Goal: Find contact information: Find contact information

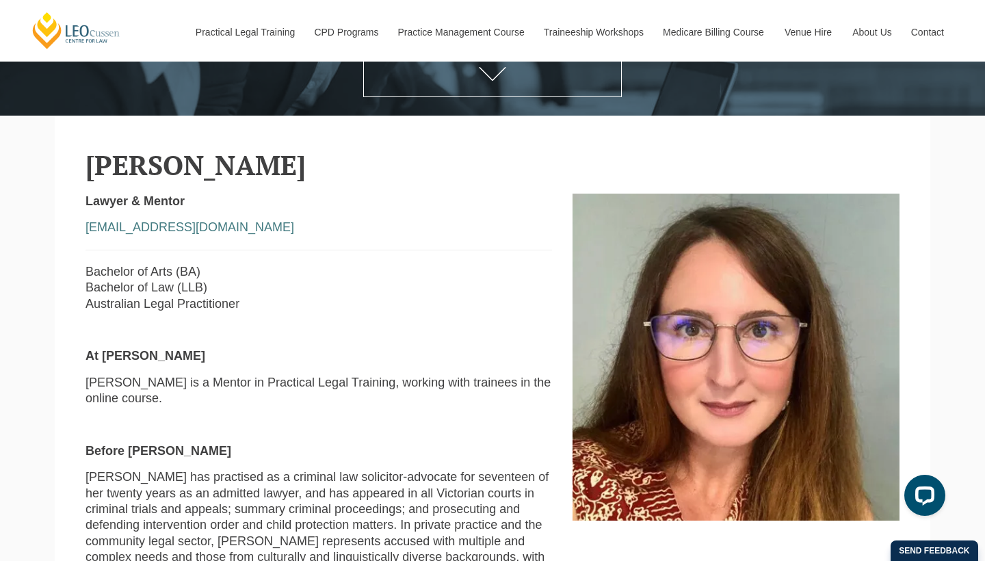
scroll to position [293, 0]
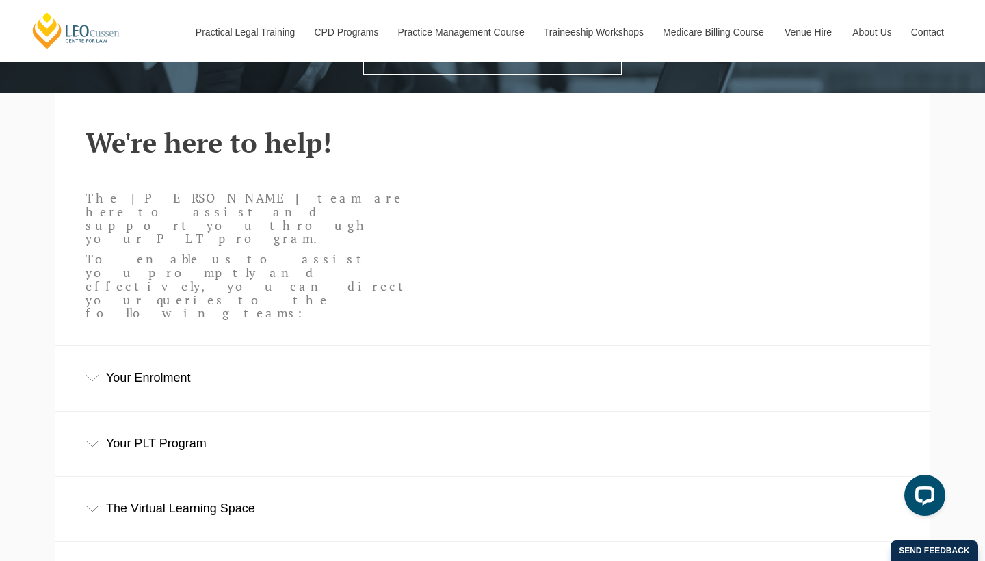
scroll to position [322, 0]
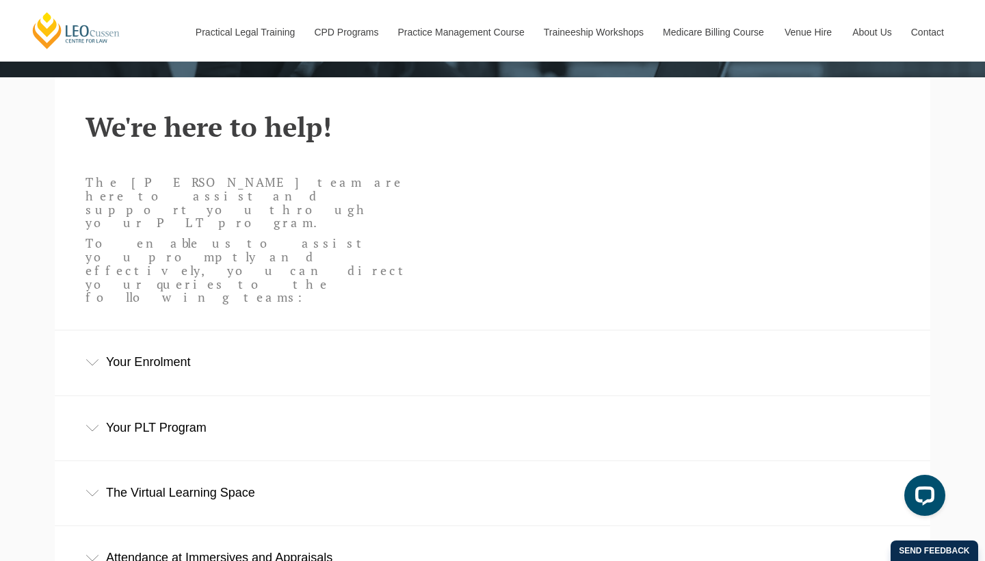
click at [165, 330] on div "Your Enrolment" at bounding box center [492, 362] width 875 height 64
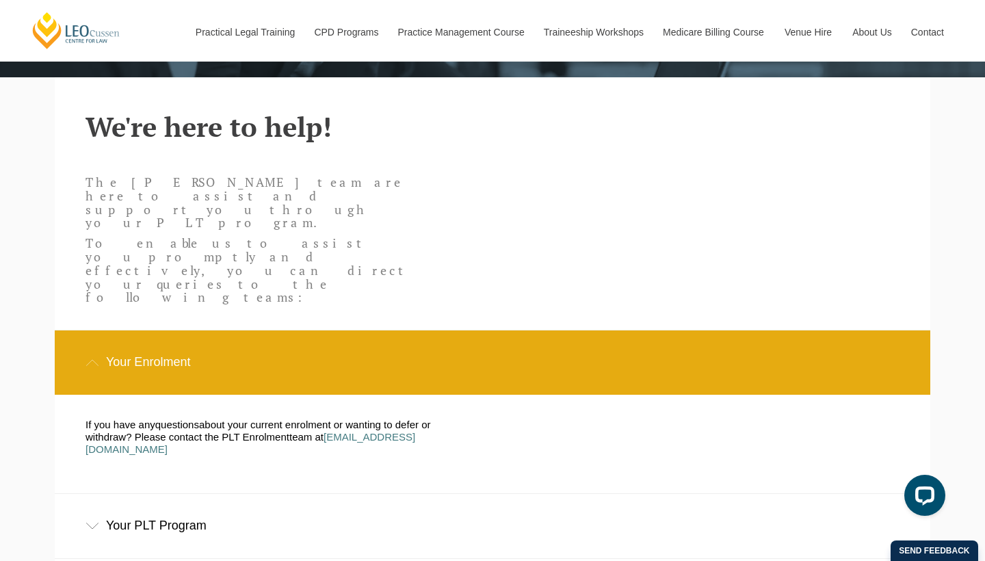
click at [157, 494] on div "Your PLT Program" at bounding box center [492, 526] width 875 height 64
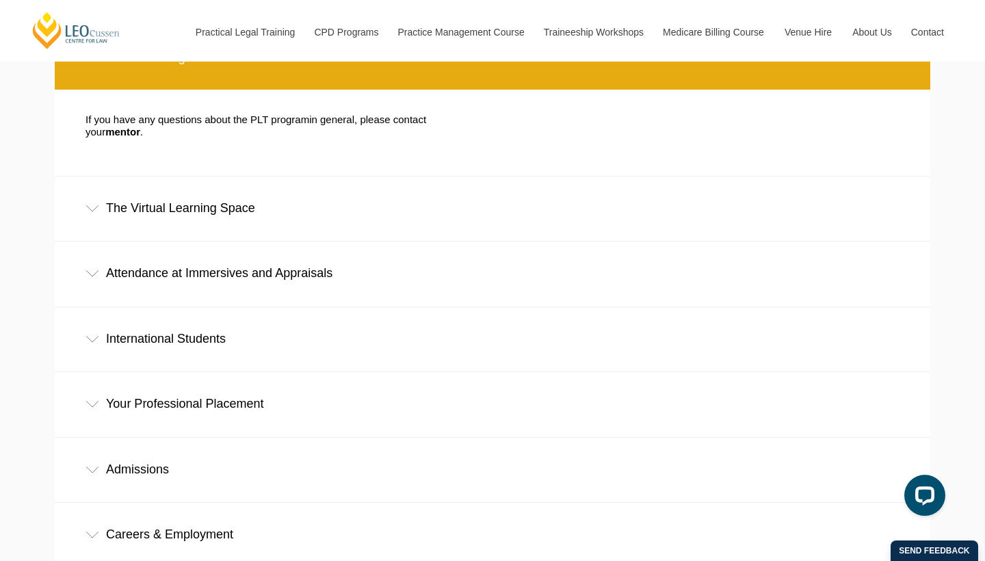
scroll to position [792, 0]
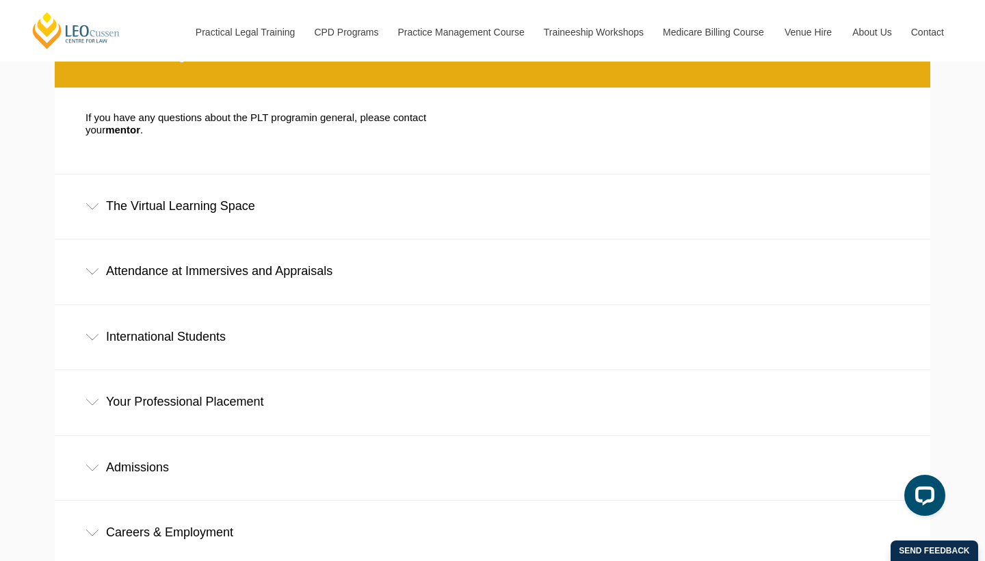
click at [174, 501] on div "Careers & Employment" at bounding box center [492, 533] width 875 height 64
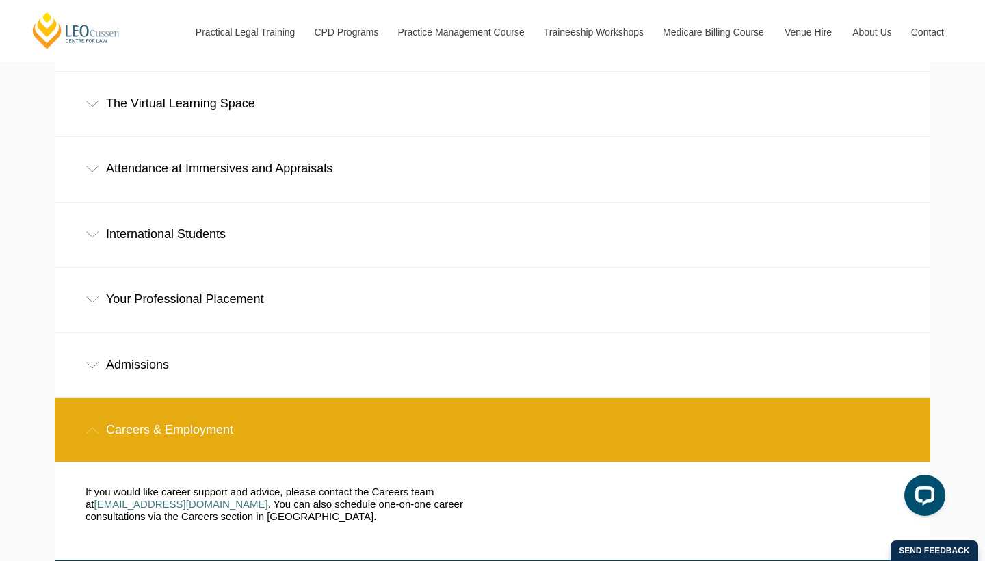
scroll to position [896, 0]
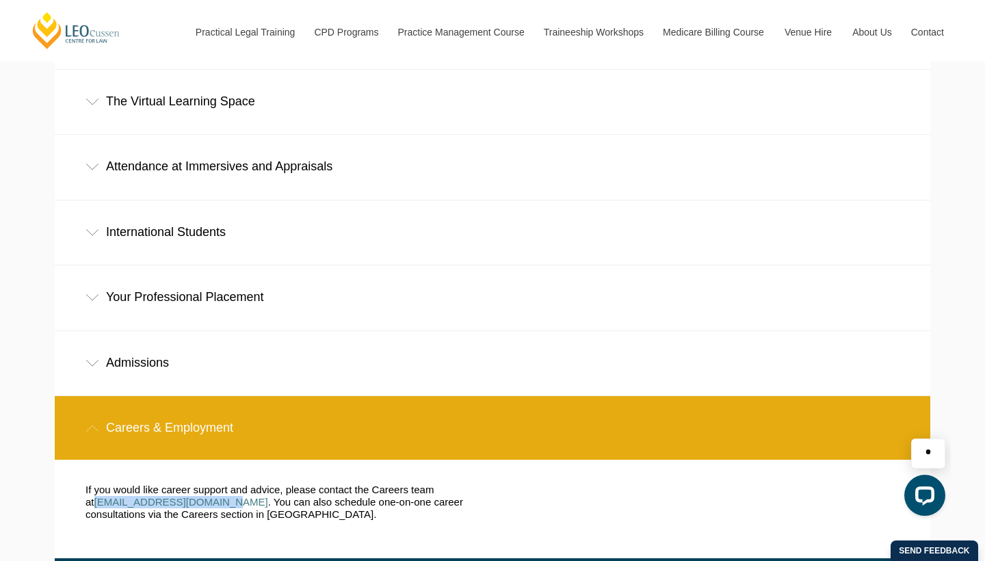
drag, startPoint x: 83, startPoint y: 417, endPoint x: 205, endPoint y: 421, distance: 122.5
click at [205, 483] on div "If you would like career support and advice, please contact the Careers team at…" at bounding box center [278, 508] width 407 height 51
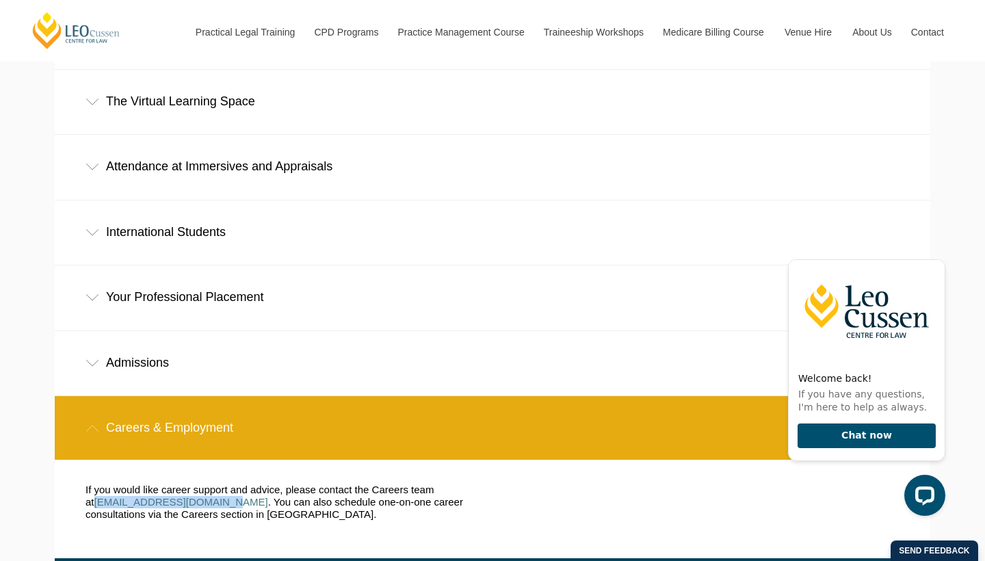
copy p "[EMAIL_ADDRESS][DOMAIN_NAME]"
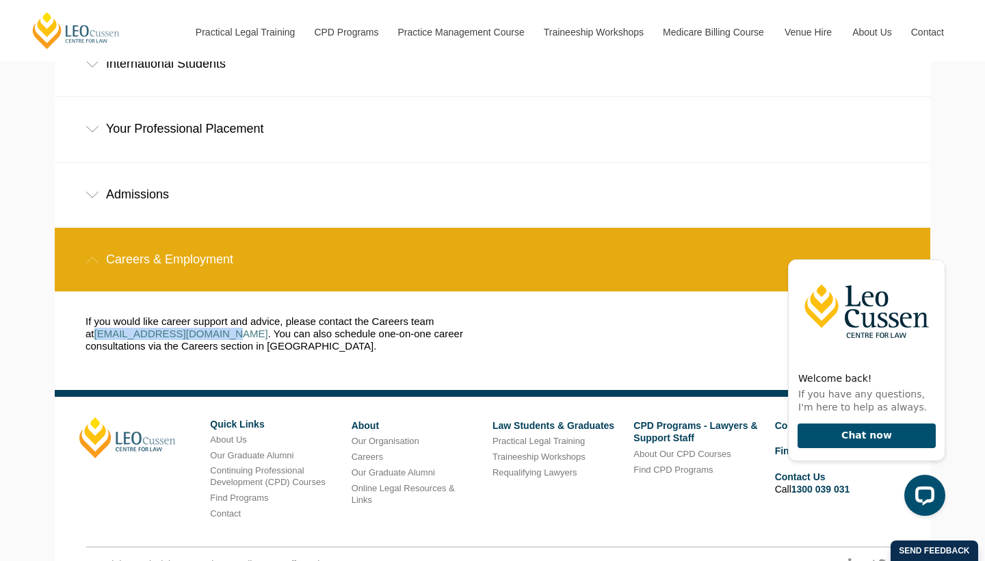
scroll to position [1056, 0]
